Goal: Navigation & Orientation: Find specific page/section

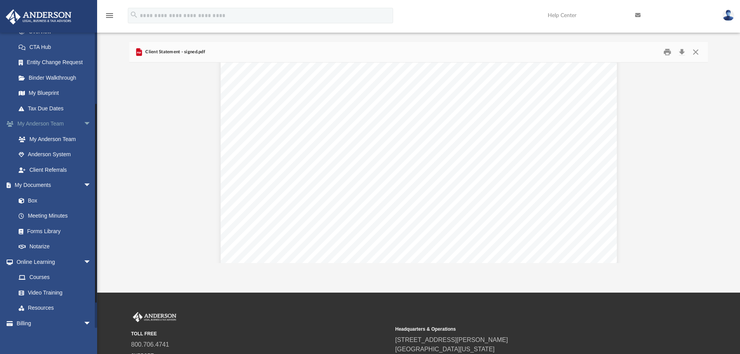
scroll to position [138, 0]
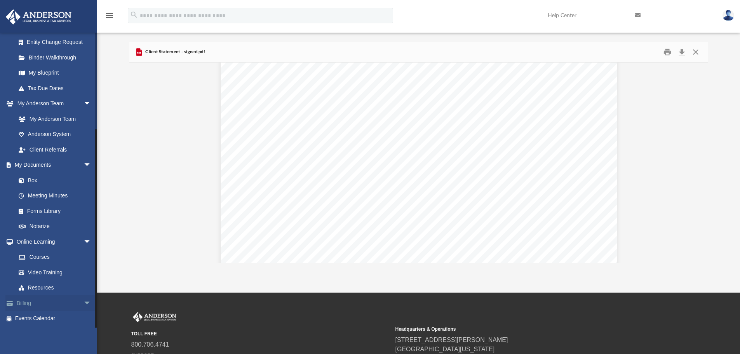
click at [84, 303] on span "arrow_drop_down" at bounding box center [92, 303] width 16 height 16
click at [58, 318] on link "$ Open Invoices" at bounding box center [57, 319] width 92 height 16
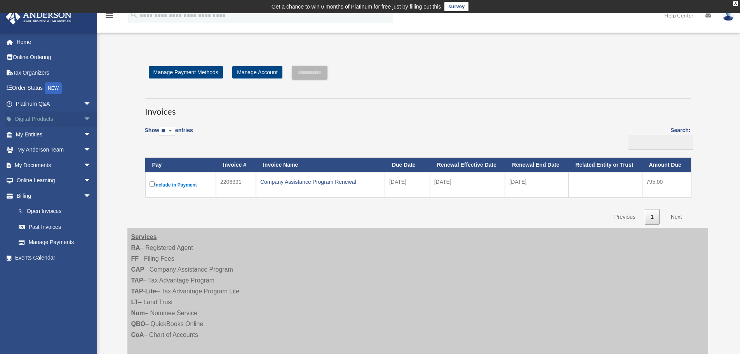
click at [84, 118] on span "arrow_drop_down" at bounding box center [92, 120] width 16 height 16
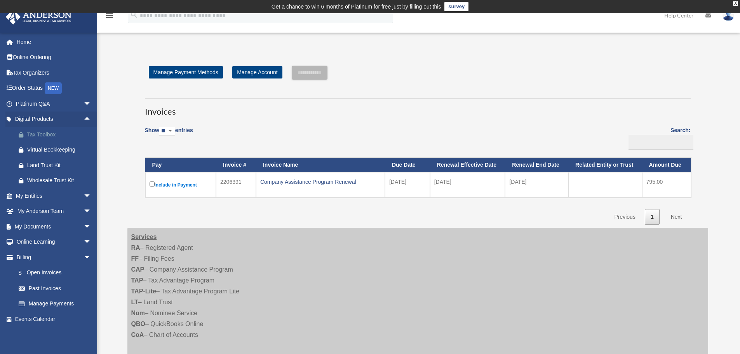
click at [51, 133] on div "Tax Toolbox" at bounding box center [60, 135] width 66 height 10
click at [64, 148] on div "Virtual Bookkeeping" at bounding box center [60, 150] width 66 height 10
click at [37, 163] on div "Land Trust Kit" at bounding box center [60, 166] width 66 height 10
click at [49, 179] on div "Wholesale Trust Kit" at bounding box center [60, 181] width 66 height 10
click at [84, 117] on span "arrow_drop_up" at bounding box center [92, 120] width 16 height 16
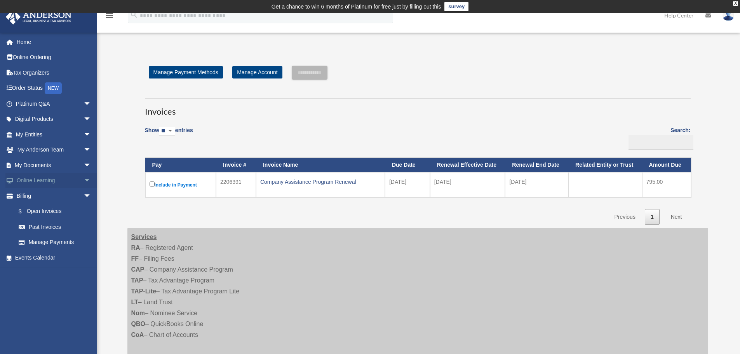
click at [84, 177] on span "arrow_drop_down" at bounding box center [92, 181] width 16 height 16
click at [40, 225] on link "Resources" at bounding box center [57, 227] width 92 height 16
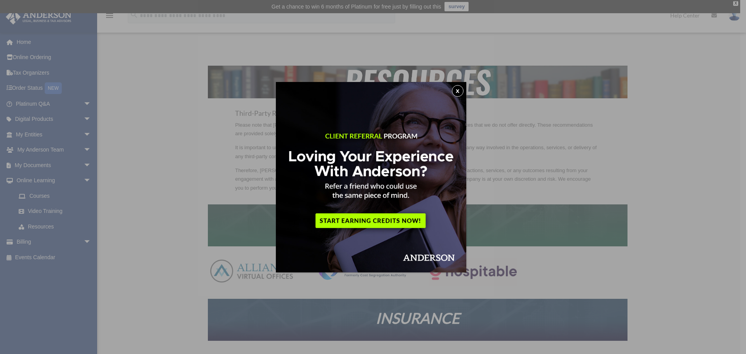
click at [461, 89] on button "x" at bounding box center [458, 91] width 12 height 12
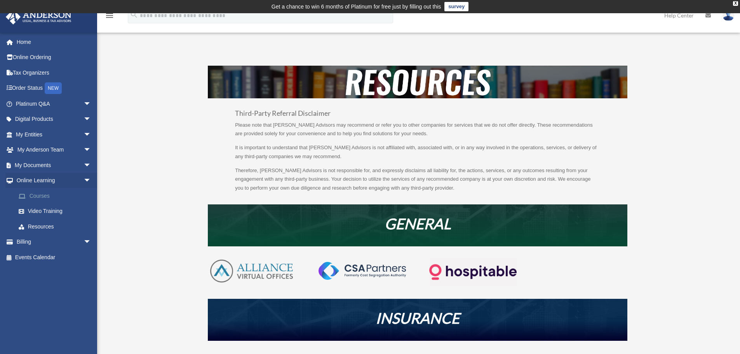
click at [46, 194] on link "Courses" at bounding box center [57, 196] width 92 height 16
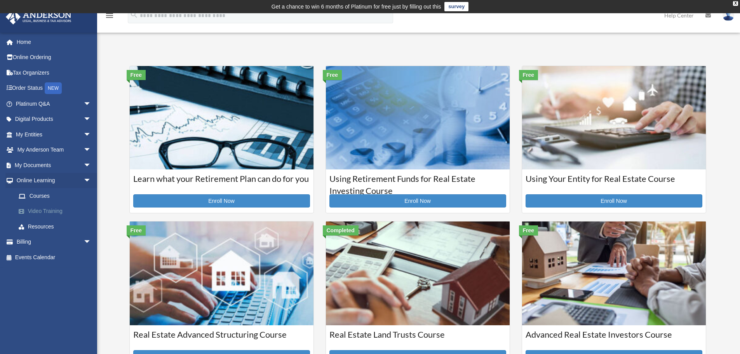
click at [45, 208] on link "Video Training" at bounding box center [57, 212] width 92 height 16
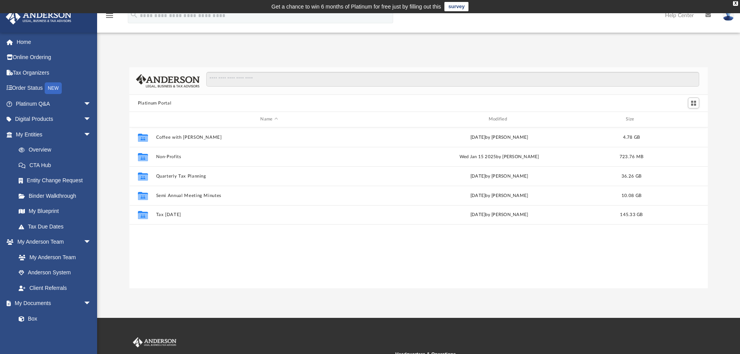
click at [49, 17] on img at bounding box center [38, 16] width 70 height 15
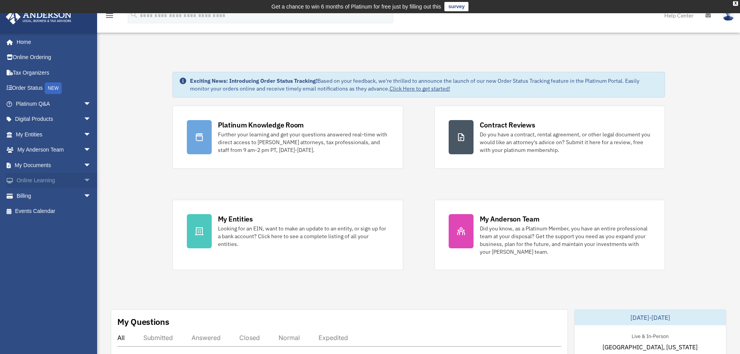
click at [84, 178] on span "arrow_drop_down" at bounding box center [92, 181] width 16 height 16
click at [84, 162] on span "arrow_drop_down" at bounding box center [92, 165] width 16 height 16
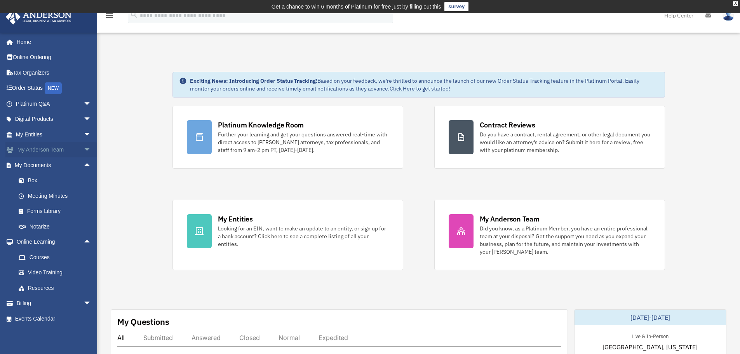
click at [84, 150] on span "arrow_drop_down" at bounding box center [92, 150] width 16 height 16
click at [84, 133] on span "arrow_drop_down" at bounding box center [92, 135] width 16 height 16
click at [84, 116] on span "arrow_drop_down" at bounding box center [92, 120] width 16 height 16
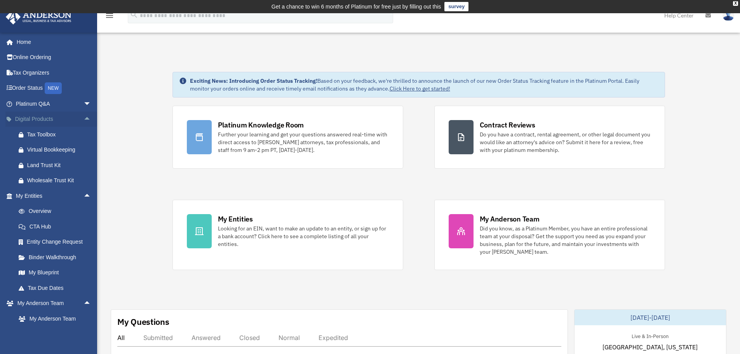
click at [84, 115] on span "arrow_drop_up" at bounding box center [92, 120] width 16 height 16
click at [84, 133] on span "arrow_drop_up" at bounding box center [92, 135] width 16 height 16
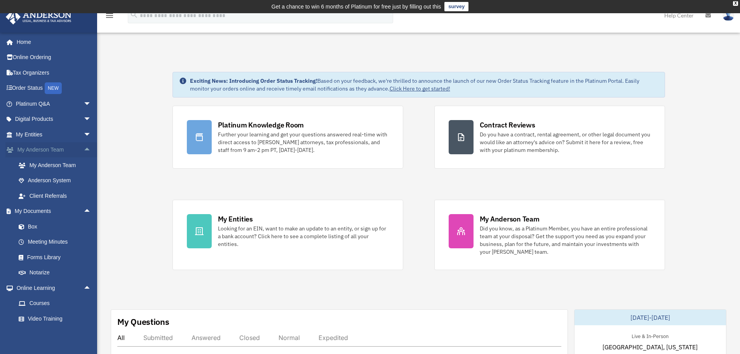
click at [84, 147] on span "arrow_drop_up" at bounding box center [92, 150] width 16 height 16
click at [84, 164] on span "arrow_drop_up" at bounding box center [92, 165] width 16 height 16
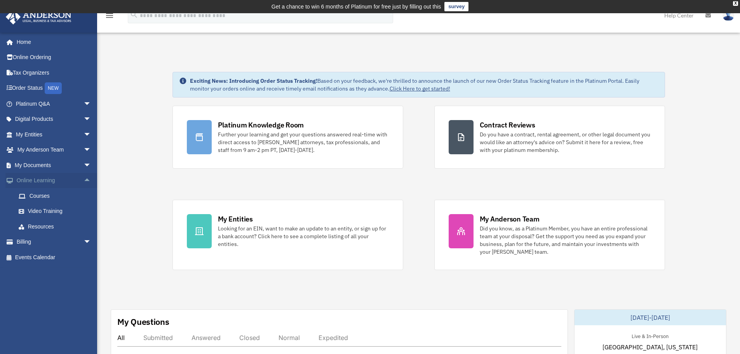
click at [84, 179] on span "arrow_drop_up" at bounding box center [92, 181] width 16 height 16
click at [84, 101] on span "arrow_drop_down" at bounding box center [92, 104] width 16 height 16
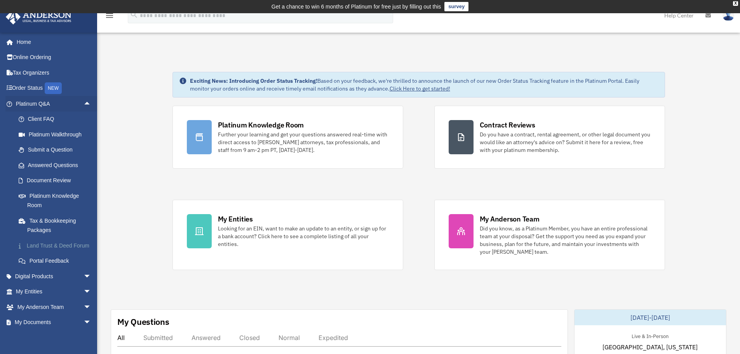
click at [62, 244] on link "Land Trust & Deed Forum" at bounding box center [57, 246] width 92 height 16
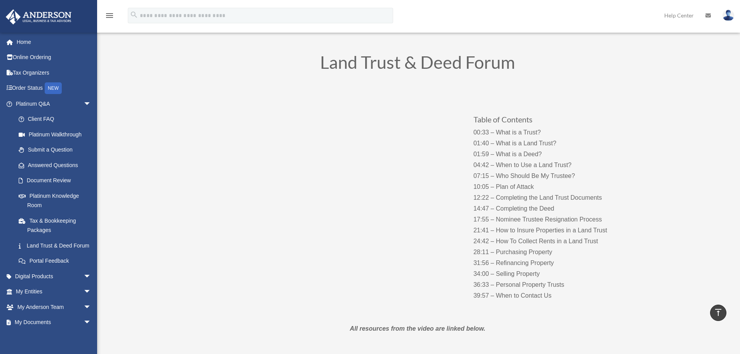
scroll to position [39, 0]
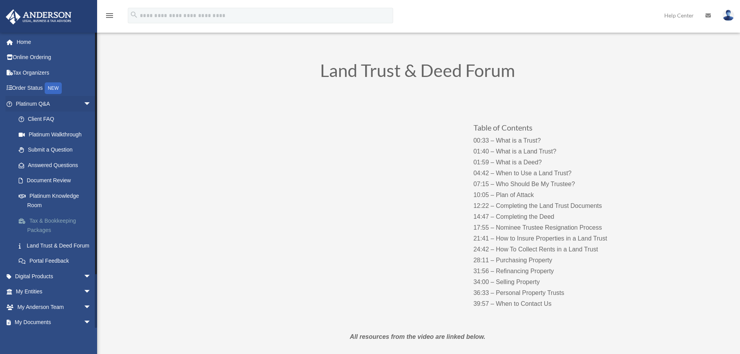
click at [73, 220] on link "Tax & Bookkeeping Packages" at bounding box center [57, 225] width 92 height 25
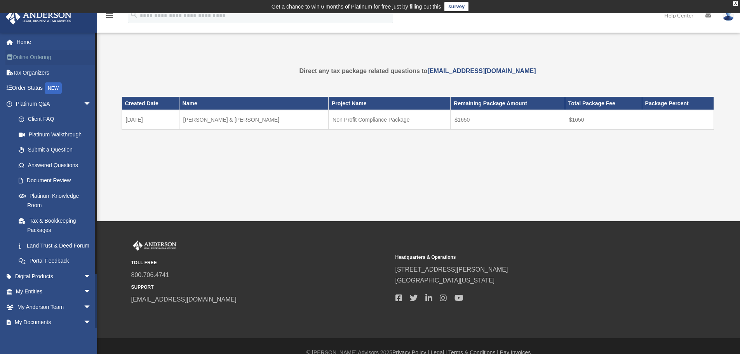
click at [38, 56] on link "Online Ordering" at bounding box center [54, 58] width 98 height 16
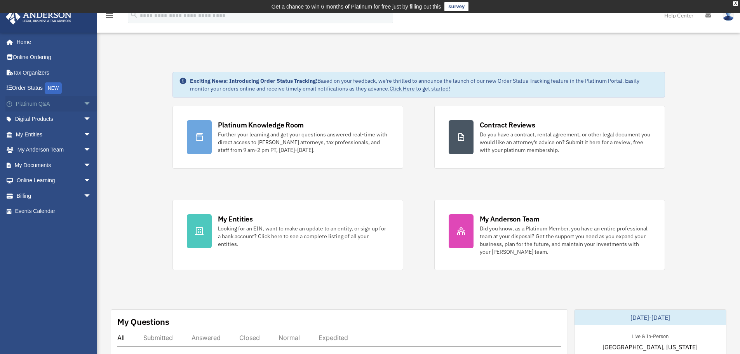
click at [84, 103] on span "arrow_drop_down" at bounding box center [92, 104] width 16 height 16
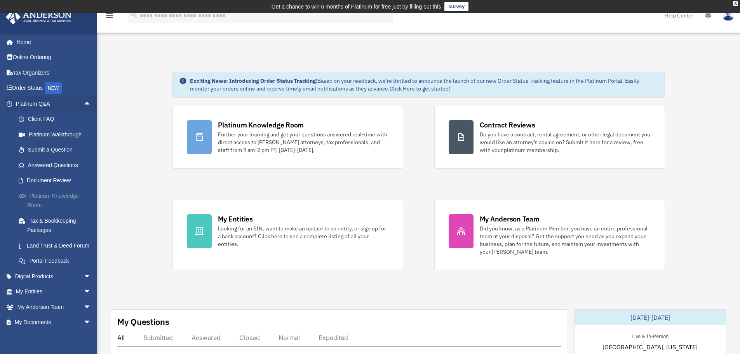
click at [61, 197] on link "Platinum Knowledge Room" at bounding box center [57, 200] width 92 height 25
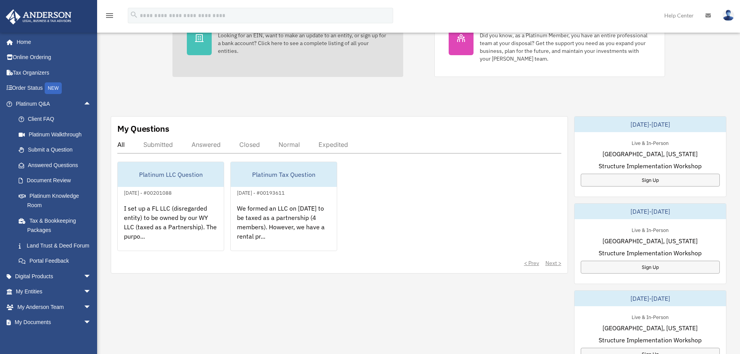
scroll to position [194, 0]
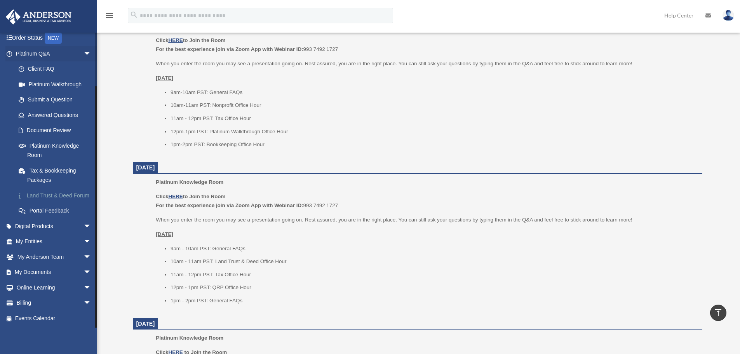
scroll to position [350, 0]
